Goal: Transaction & Acquisition: Purchase product/service

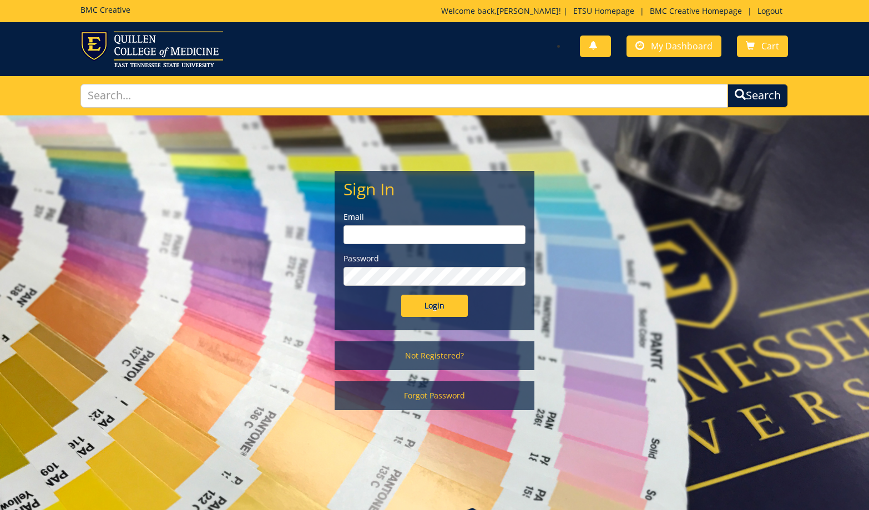
click at [409, 231] on input "email" at bounding box center [434, 234] width 182 height 19
type input "blevinjm@etsu.edu"
click at [401, 295] on input "Login" at bounding box center [434, 306] width 67 height 22
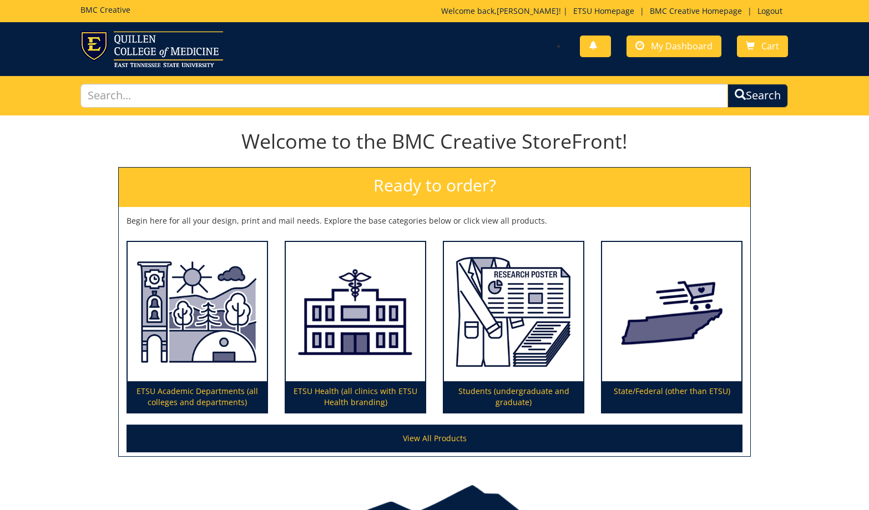
scroll to position [63, 0]
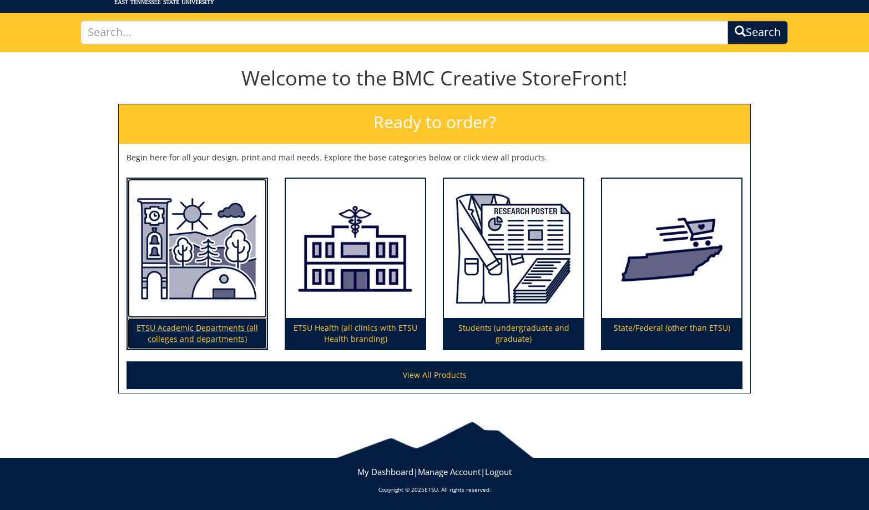
click at [224, 310] on img at bounding box center [197, 249] width 139 height 140
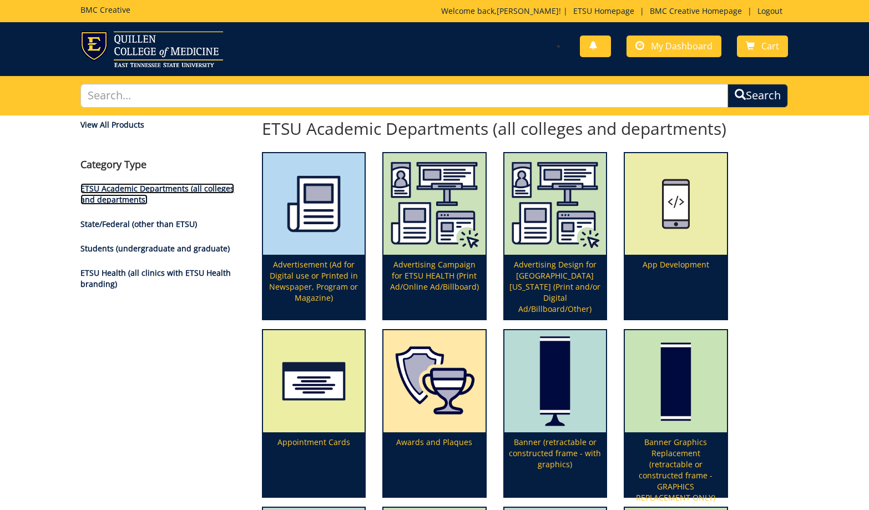
click at [151, 187] on link "ETSU Academic Departments (all colleges and departments)" at bounding box center [157, 194] width 154 height 22
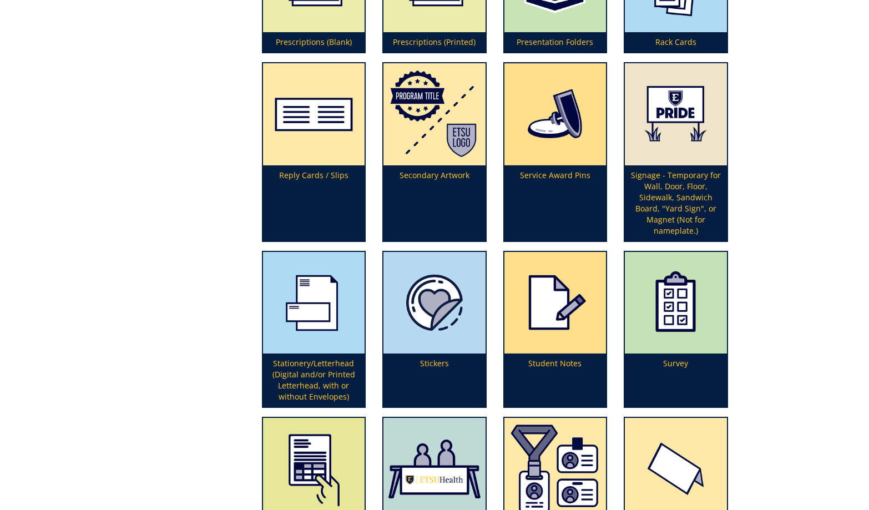
scroll to position [2996, 0]
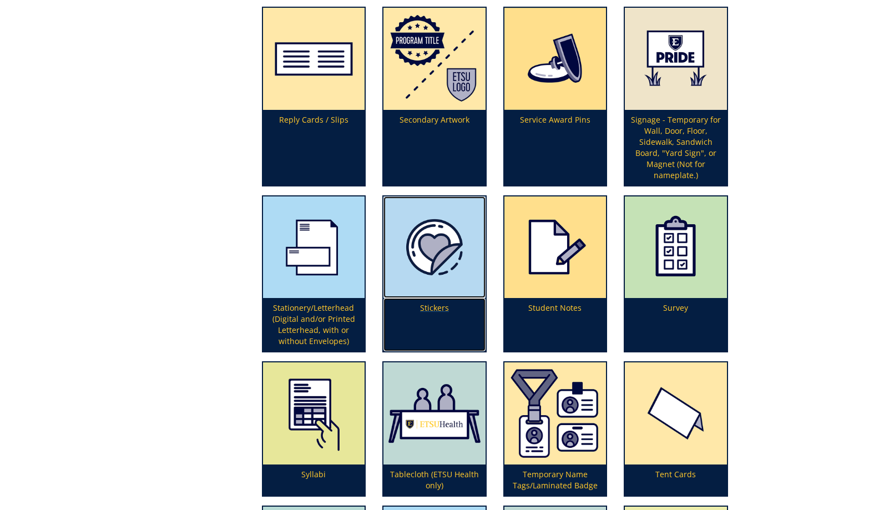
click at [433, 308] on p "Stickers" at bounding box center [434, 324] width 102 height 53
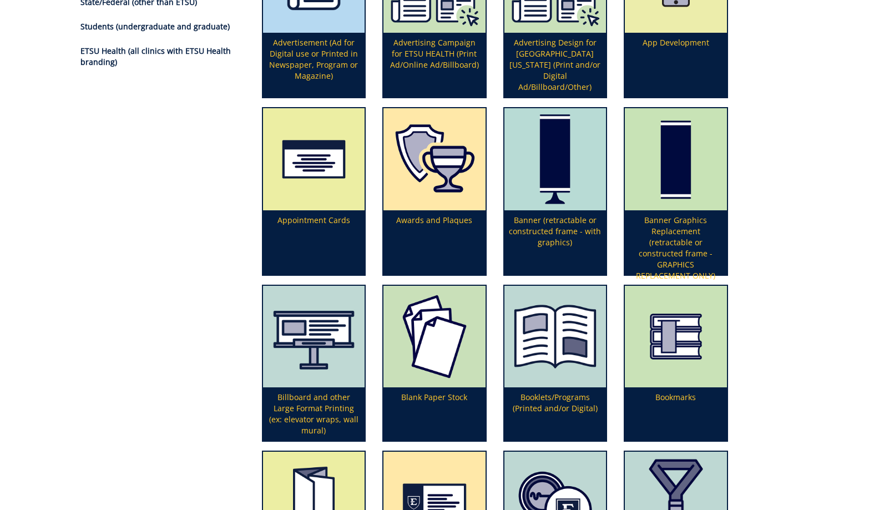
scroll to position [0, 0]
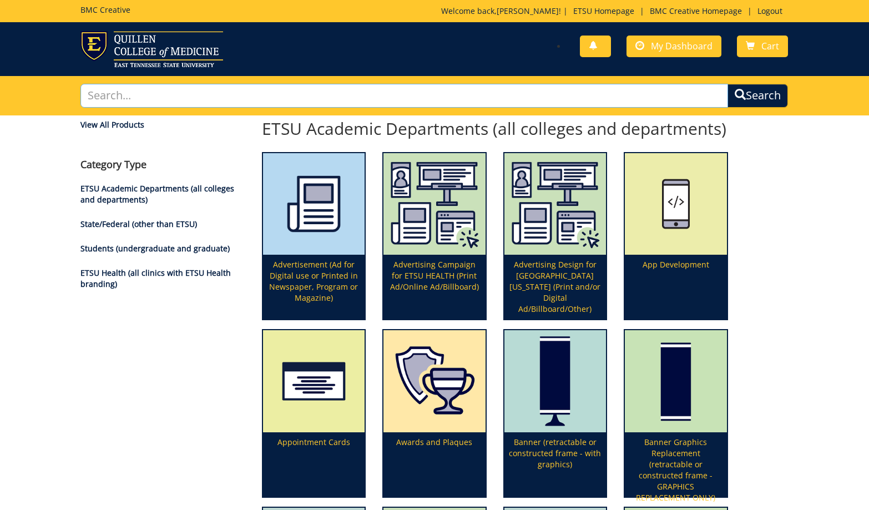
click at [129, 89] on input "text" at bounding box center [403, 96] width 647 height 24
type input "promotional"
click at [727, 84] on button "Search" at bounding box center [757, 96] width 60 height 24
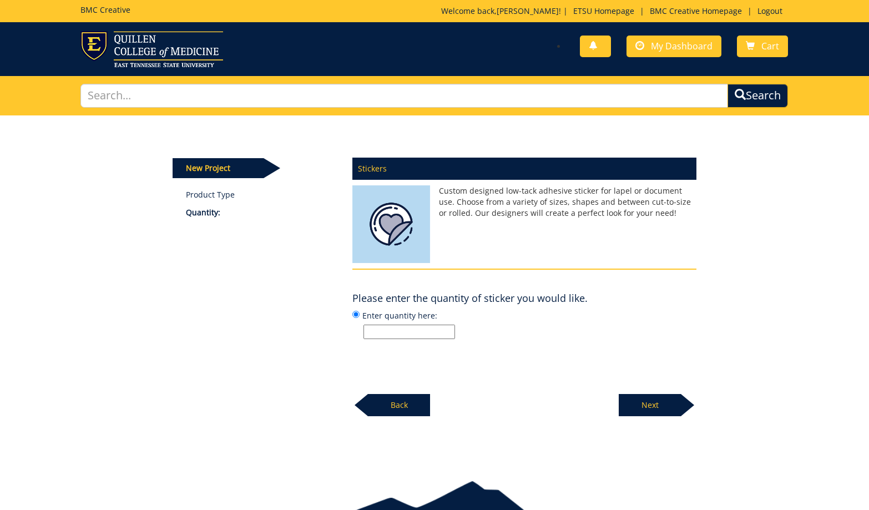
click at [406, 335] on input "Enter quantity here:" at bounding box center [409, 332] width 92 height 14
type input "300"
click at [635, 408] on p "Next" at bounding box center [650, 405] width 62 height 22
click at [434, 334] on input "Enter size here or "I need help":" at bounding box center [409, 332] width 92 height 14
type input "2"
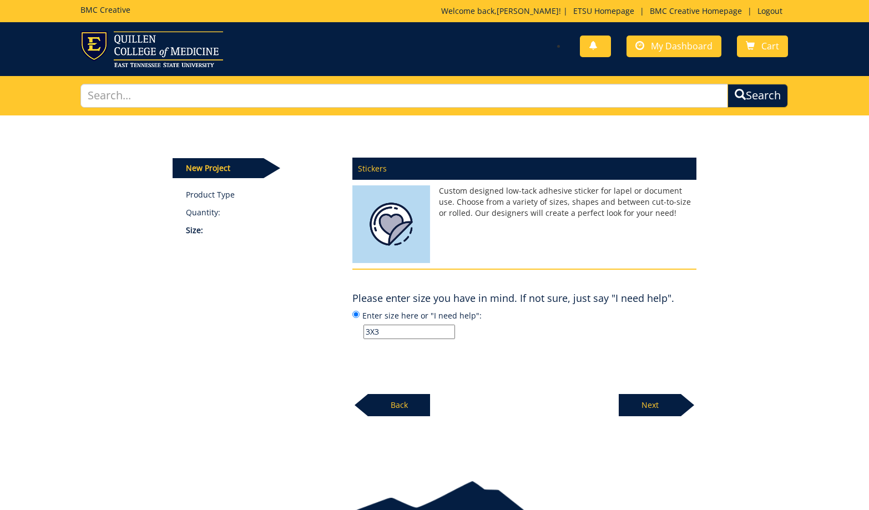
type input "3X3"
click at [661, 403] on p "Next" at bounding box center [650, 405] width 62 height 22
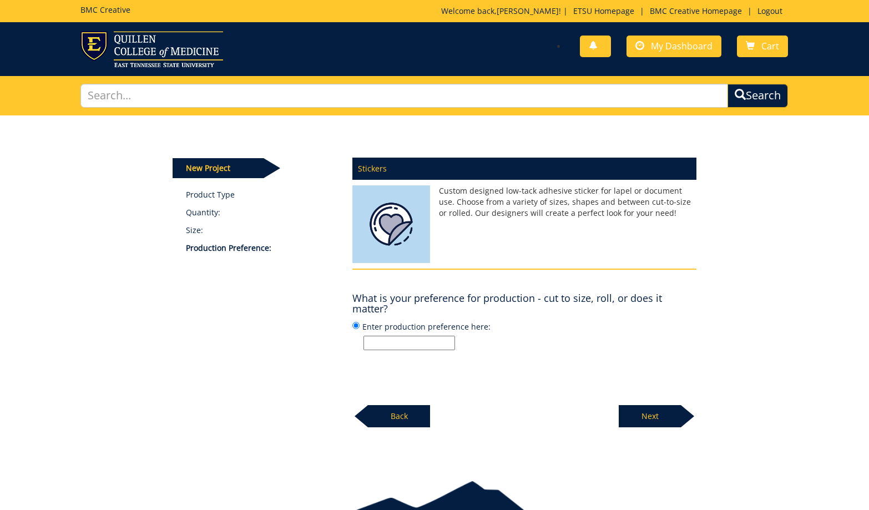
click at [421, 340] on input "Enter production preference here:" at bounding box center [409, 343] width 92 height 14
type input "c"
type input "r"
type input "does not matter"
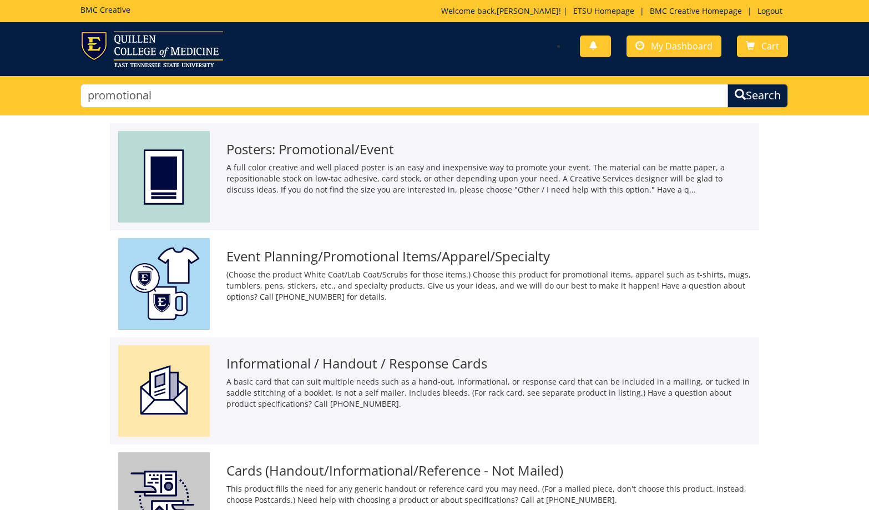
scroll to position [111, 0]
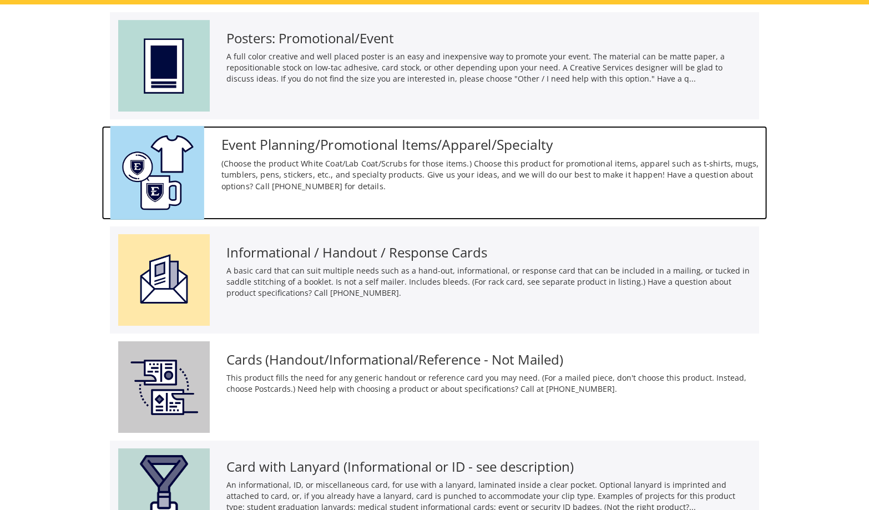
click at [308, 143] on h3 "Event Planning/Promotional Items/Apparel/Specialty" at bounding box center [490, 144] width 538 height 15
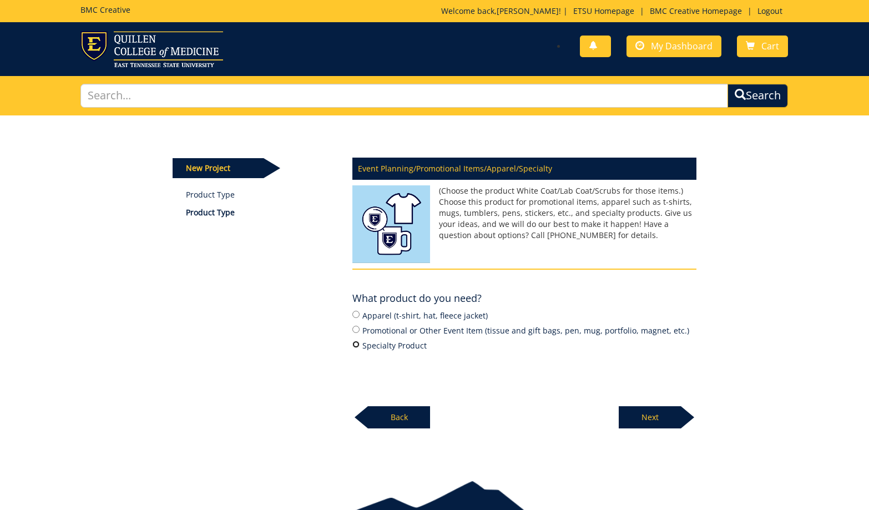
click at [357, 347] on input "Specialty Product" at bounding box center [355, 344] width 7 height 7
radio input "true"
click at [655, 415] on p "Next" at bounding box center [650, 417] width 62 height 22
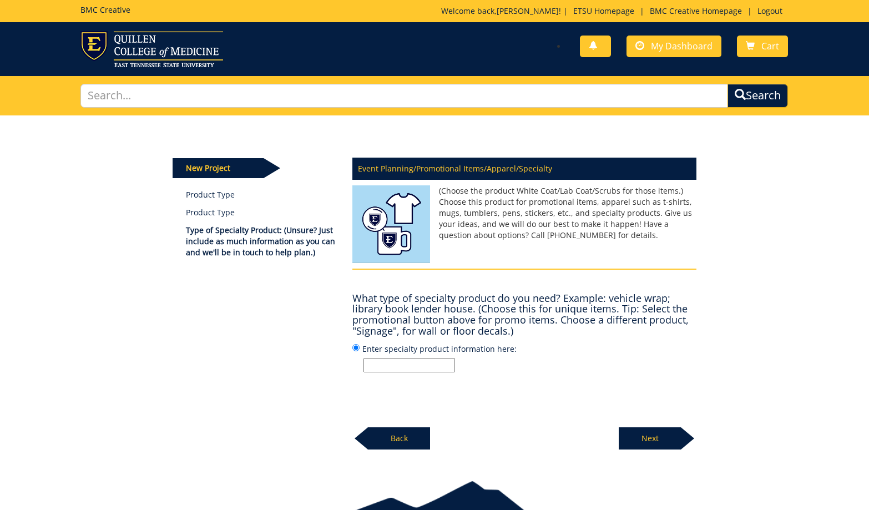
click at [402, 366] on input "Enter specialty product information here:" at bounding box center [409, 365] width 92 height 14
type input "decal"
click at [661, 438] on p "Next" at bounding box center [650, 438] width 62 height 22
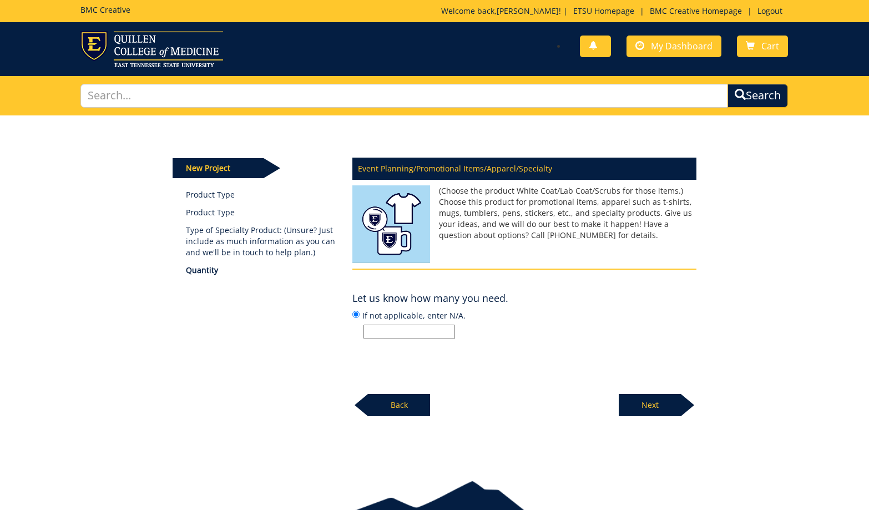
click at [403, 331] on input "If not applicable, enter N/A." at bounding box center [409, 332] width 92 height 14
type input "300"
click at [640, 405] on p "Next" at bounding box center [650, 405] width 62 height 22
click at [411, 332] on input "Enter date or N/A" at bounding box center [409, 332] width 92 height 14
type input "N/A"
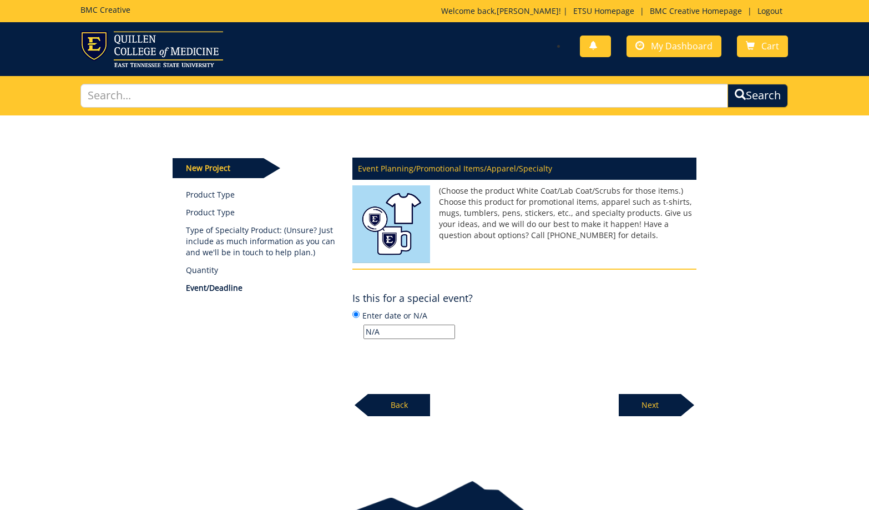
click at [647, 407] on p "Next" at bounding box center [650, 405] width 62 height 22
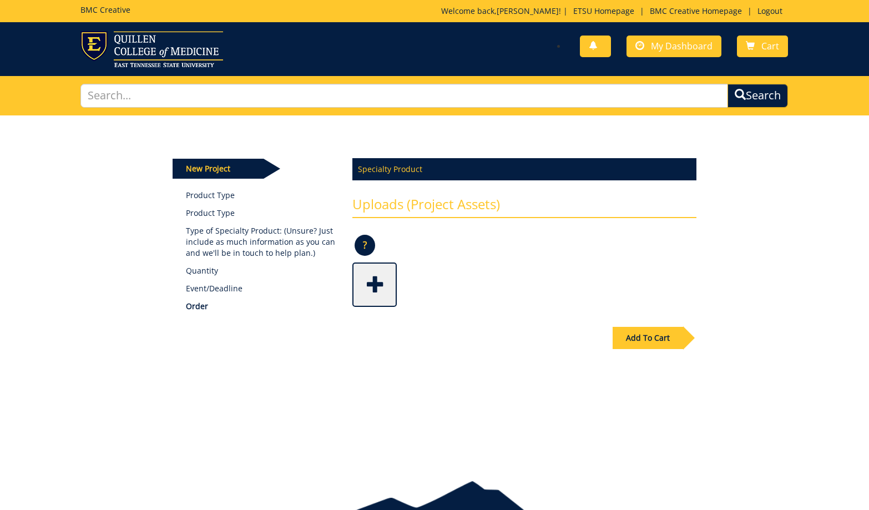
click at [364, 286] on span at bounding box center [375, 283] width 44 height 39
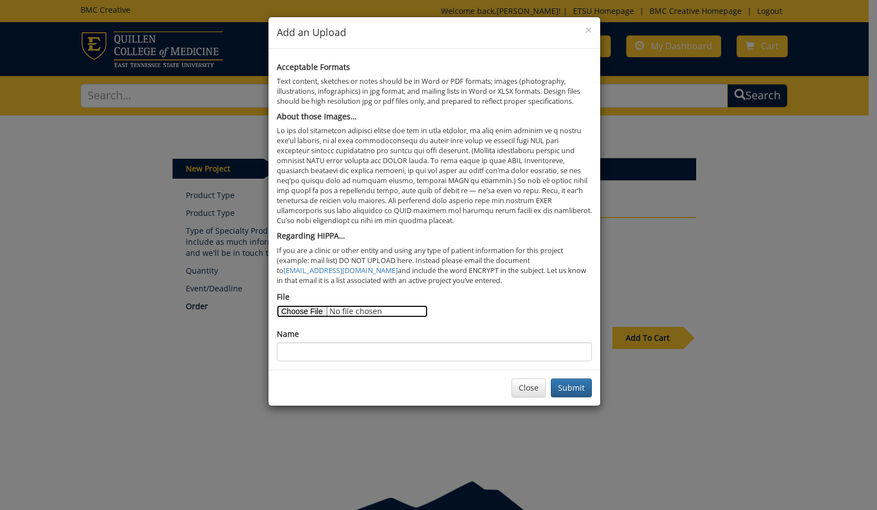
click at [315, 312] on input "File" at bounding box center [352, 311] width 151 height 12
type input "C:\fakepath\GEOS SquatchRockDecal.pdf"
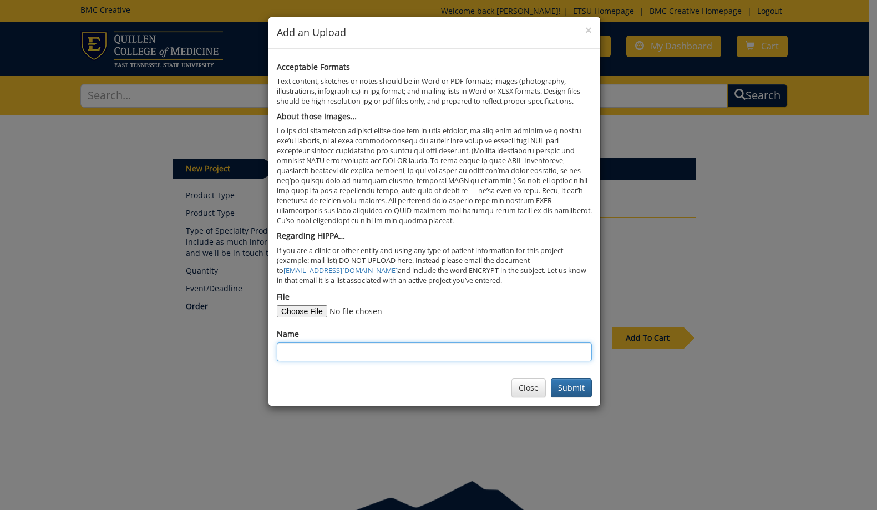
click at [318, 354] on input "Name" at bounding box center [434, 351] width 315 height 19
type input "Geos Squatch Rock Decal"
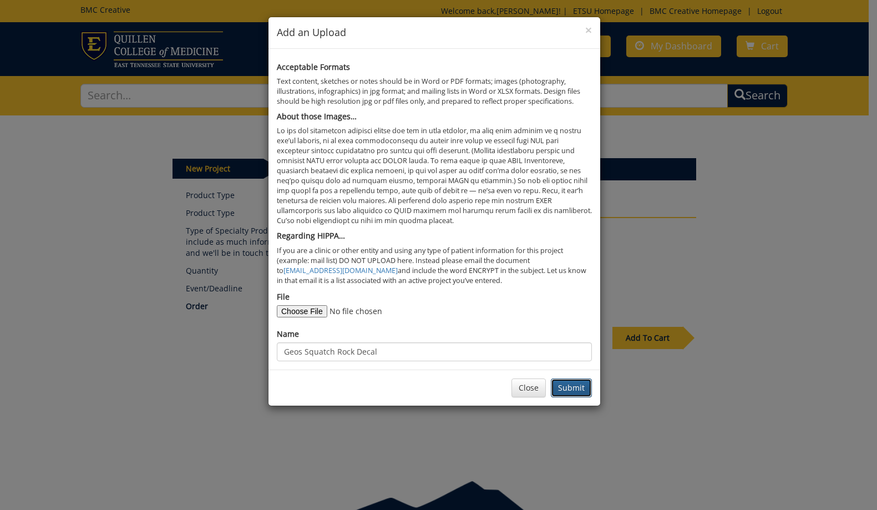
click at [558, 389] on button "Submit" at bounding box center [571, 387] width 41 height 19
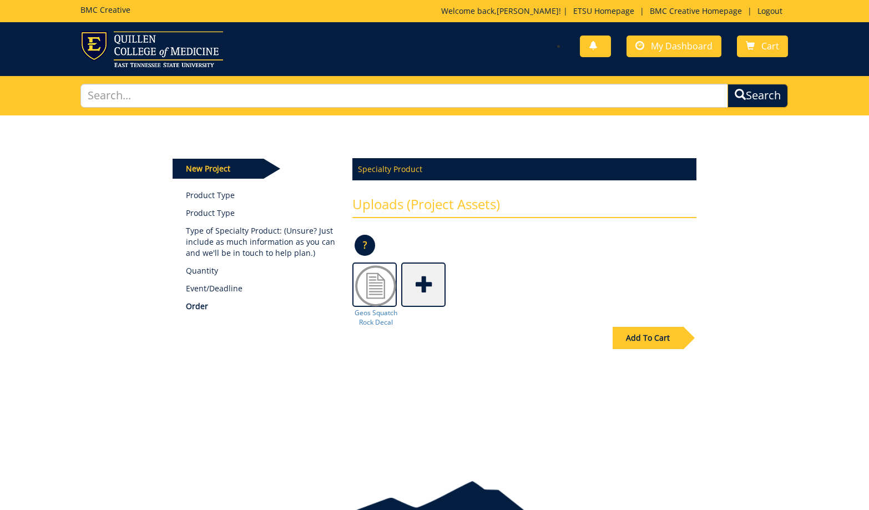
click at [426, 286] on span at bounding box center [424, 283] width 44 height 39
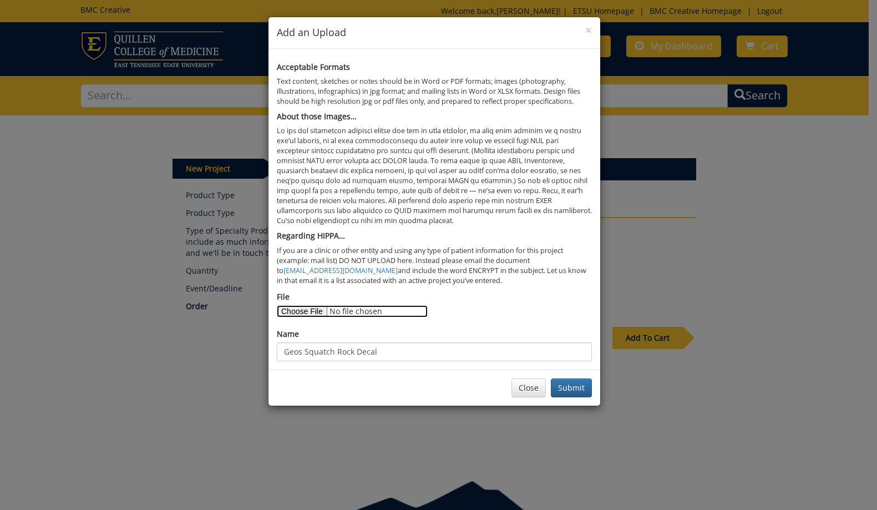
click at [305, 313] on input "File" at bounding box center [352, 311] width 151 height 12
type input "C:\fakepath\GEOS Dept Mtn Decal.pdf"
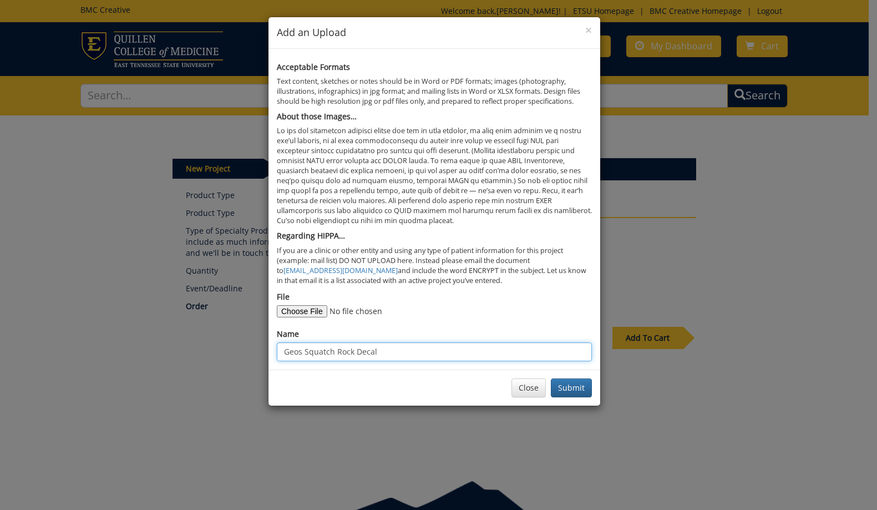
drag, startPoint x: 389, startPoint y: 357, endPoint x: 234, endPoint y: 338, distance: 156.5
click at [242, 341] on div "× Add an Upload Acceptable Formats Text content, sketches or notes should be in…" at bounding box center [438, 255] width 877 height 510
type input "GEOS Dept Mtn Decal"
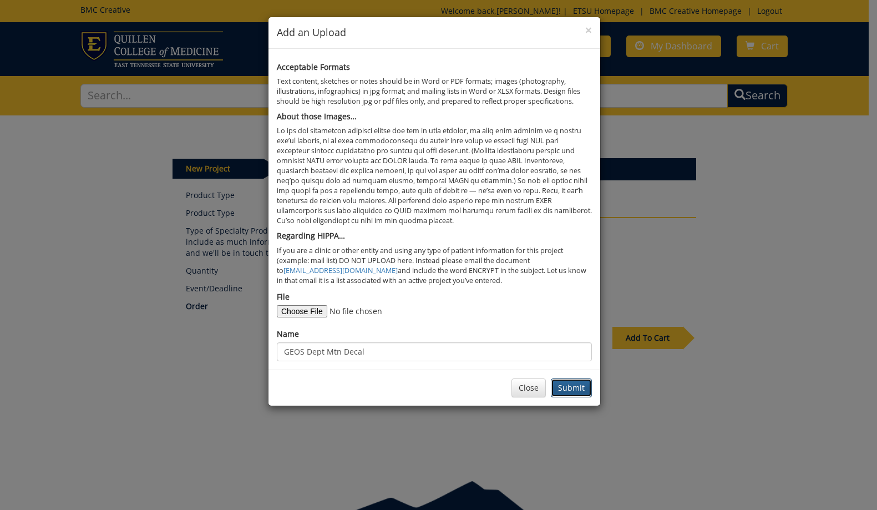
click at [570, 385] on button "Submit" at bounding box center [571, 387] width 41 height 19
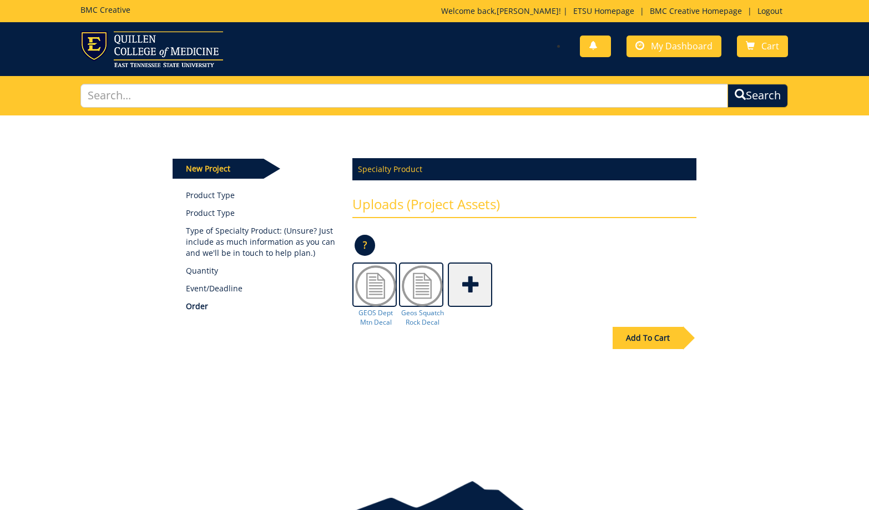
click at [650, 335] on div "Add To Cart" at bounding box center [647, 338] width 70 height 22
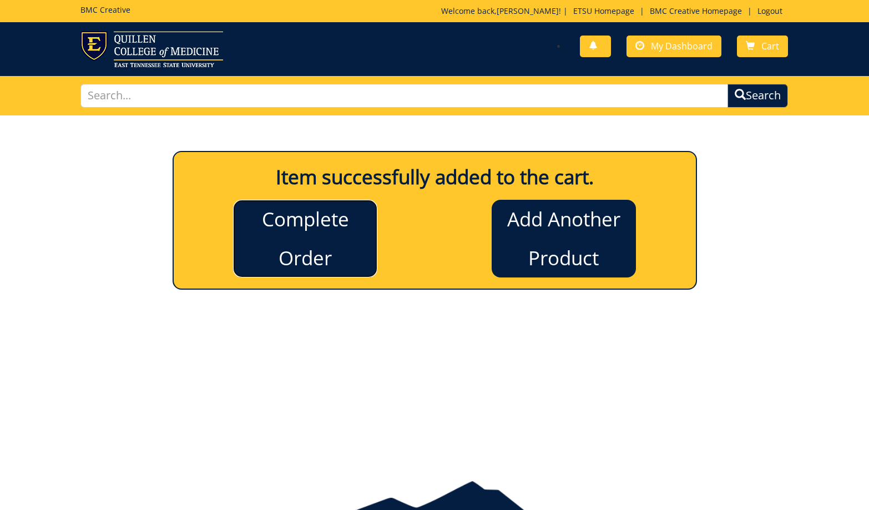
click at [303, 226] on link "Complete Order" at bounding box center [305, 239] width 144 height 78
